Goal: Check status: Check status

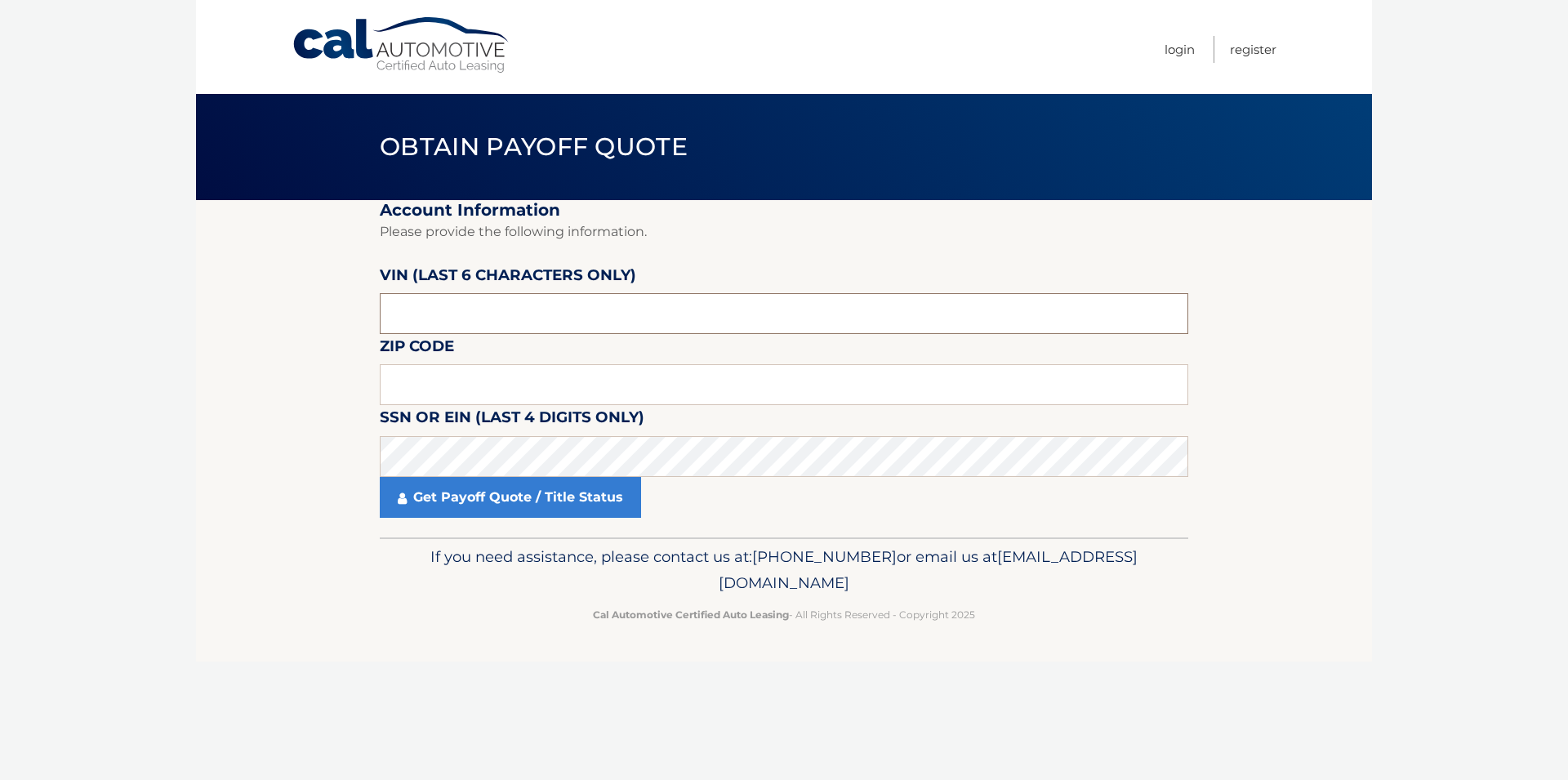
drag, startPoint x: 459, startPoint y: 341, endPoint x: 360, endPoint y: 335, distance: 99.2
click at [380, 335] on input "text" at bounding box center [784, 313] width 809 height 40
drag, startPoint x: 422, startPoint y: 330, endPoint x: 369, endPoint y: 334, distance: 53.2
click at [380, 334] on input "text" at bounding box center [784, 313] width 809 height 40
type input "001426"
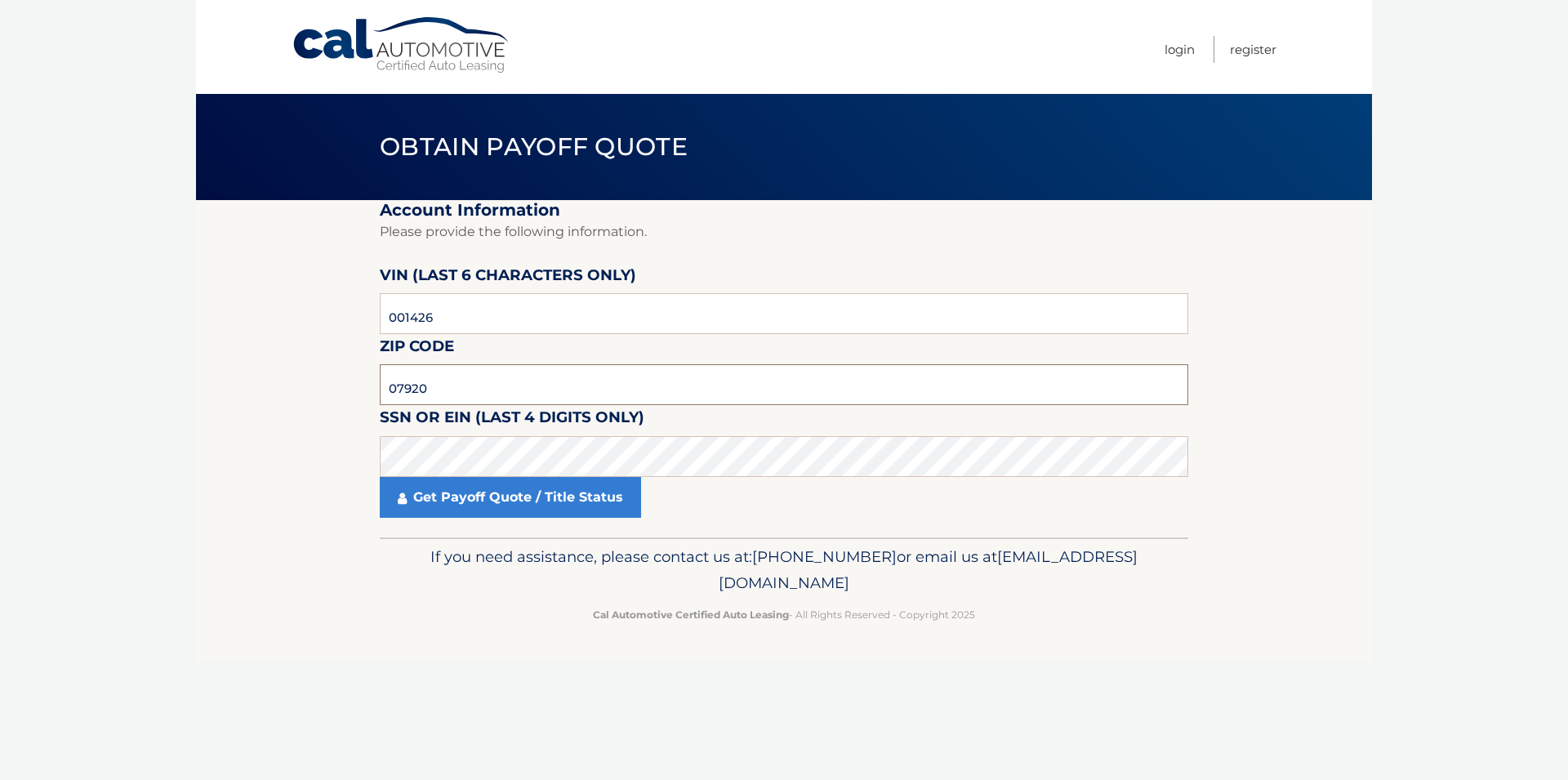
type input "07920"
click at [471, 518] on link "Get Payoff Quote / Title Status" at bounding box center [510, 497] width 261 height 40
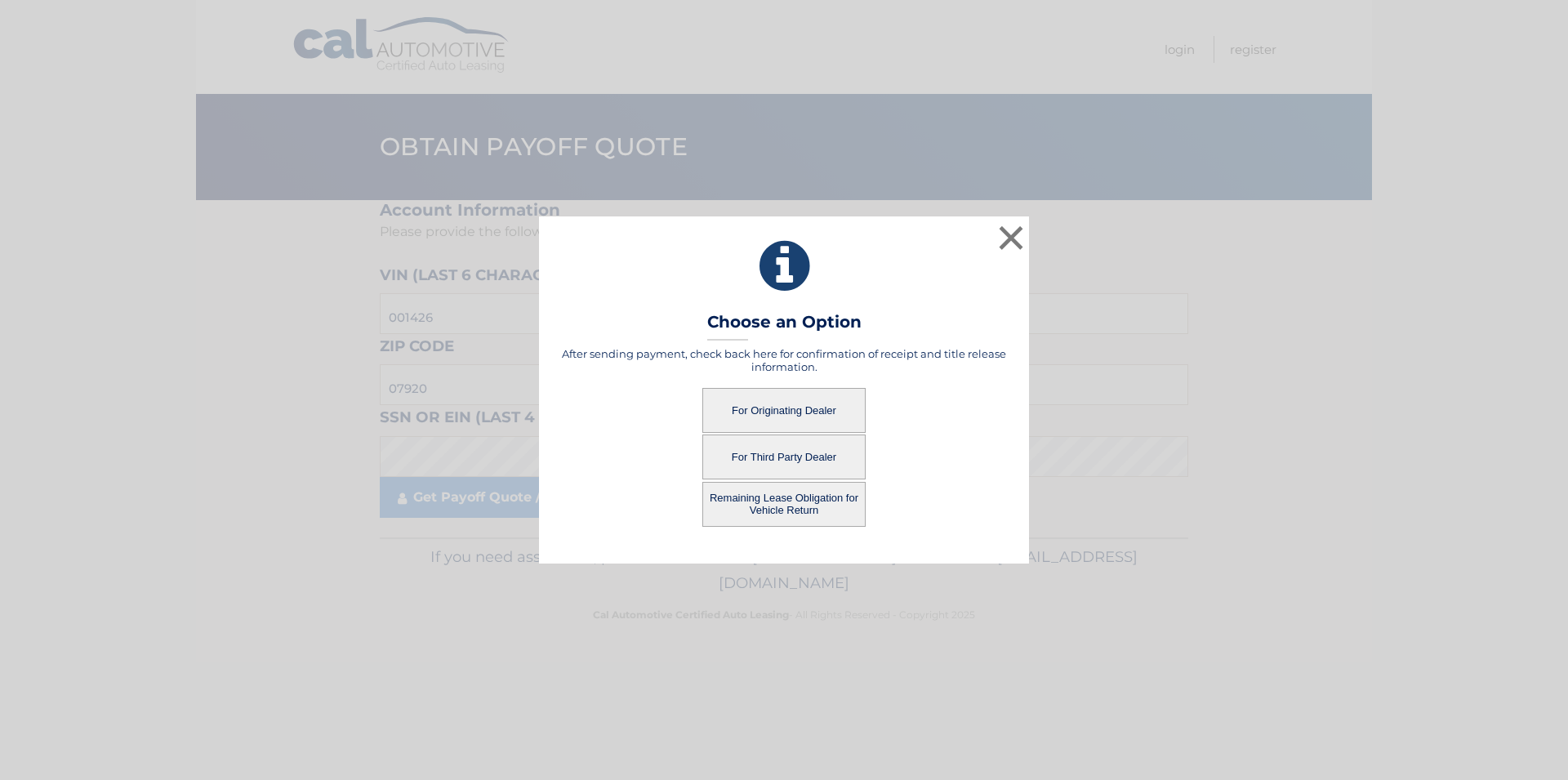
click at [803, 419] on button "For Originating Dealer" at bounding box center [784, 410] width 164 height 45
click at [791, 415] on button "For Originating Dealer" at bounding box center [784, 410] width 164 height 45
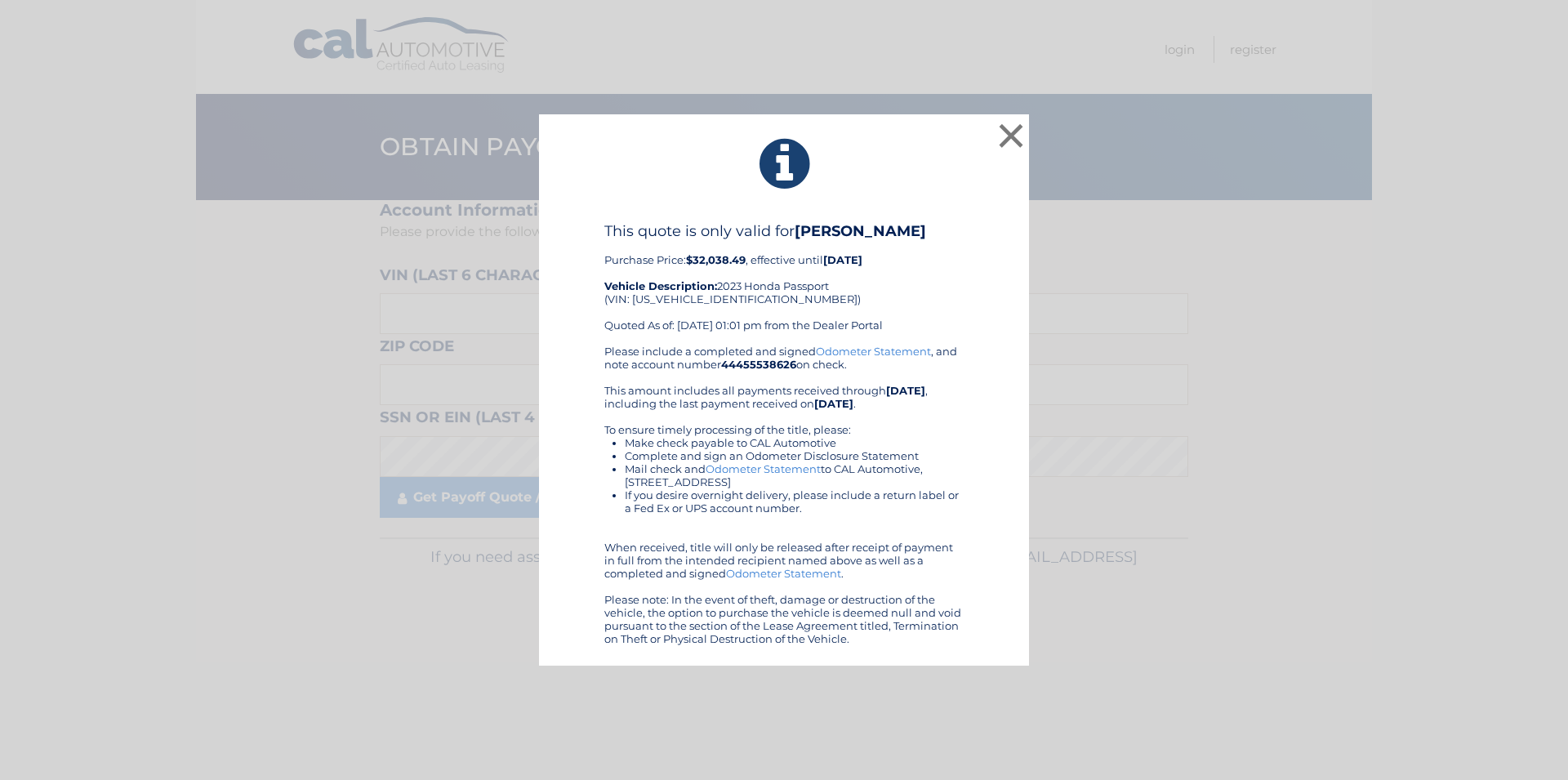
drag, startPoint x: 539, startPoint y: 113, endPoint x: 672, endPoint y: 391, distance: 308.2
click at [919, 659] on div "× This quote is only valid for CLINTON HONDA Purchase Price: $32,038.49 , effec…" at bounding box center [784, 390] width 490 height 552
click at [1010, 132] on button "×" at bounding box center [1010, 136] width 33 height 33
